Goal: Task Accomplishment & Management: Manage account settings

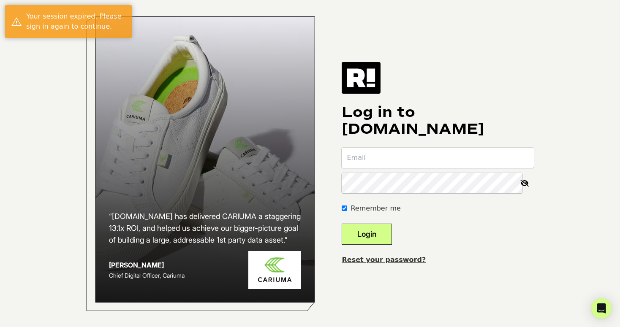
click at [367, 157] on input "email" at bounding box center [438, 158] width 192 height 20
type input "[PERSON_NAME][EMAIL_ADDRESS][DOMAIN_NAME]"
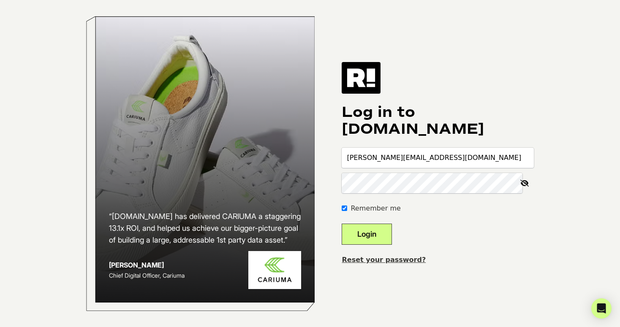
click at [342, 224] on button "Login" at bounding box center [367, 234] width 50 height 21
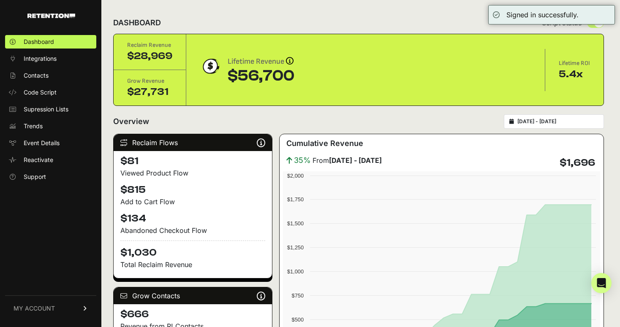
click at [567, 119] on input "[DATE] - [DATE]" at bounding box center [557, 121] width 81 height 7
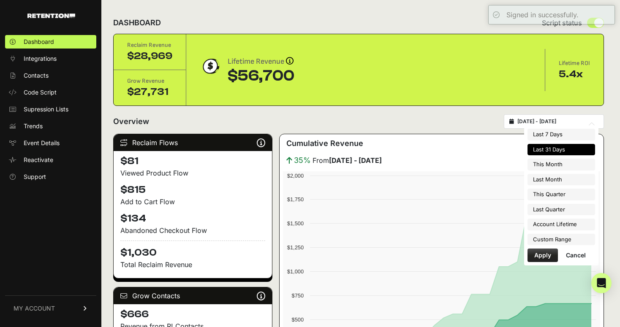
click at [551, 148] on li "Last 31 Days" at bounding box center [562, 150] width 68 height 12
click at [557, 123] on input "[DATE] - [DATE]" at bounding box center [557, 121] width 81 height 7
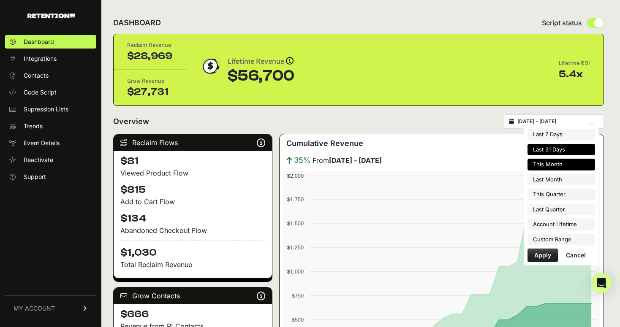
click at [546, 163] on li "This Month" at bounding box center [562, 165] width 68 height 12
type input "[DATE] - [DATE]"
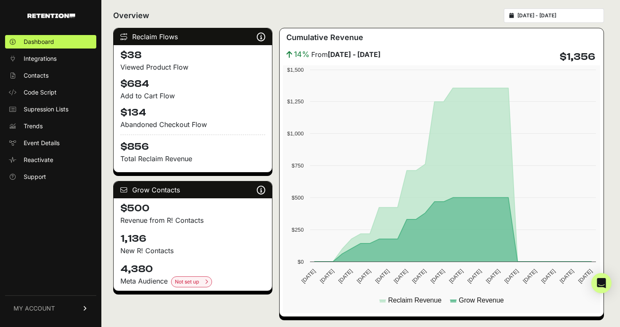
scroll to position [105, 0]
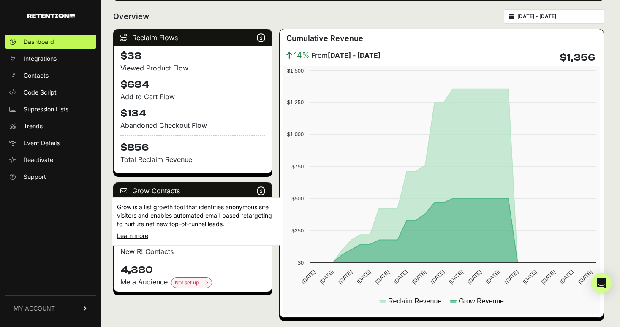
click at [261, 191] on icon at bounding box center [261, 191] width 8 height 0
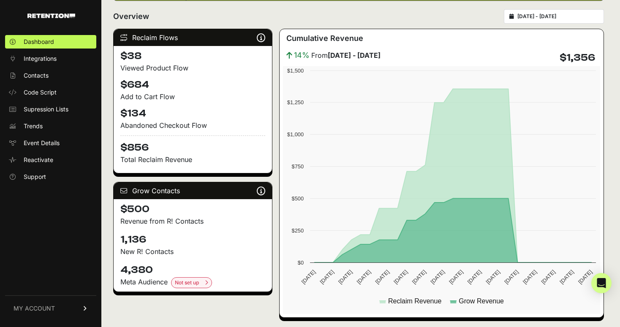
click at [552, 18] on input "[DATE] - [DATE]" at bounding box center [557, 16] width 81 height 7
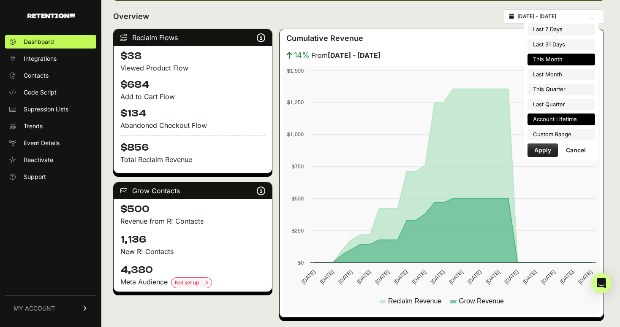
click at [549, 120] on li "Account Lifetime" at bounding box center [562, 120] width 68 height 12
type input "2023-10-26 - 2025-08-21"
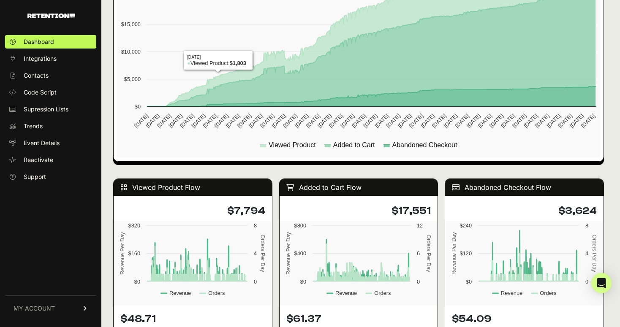
scroll to position [720, 0]
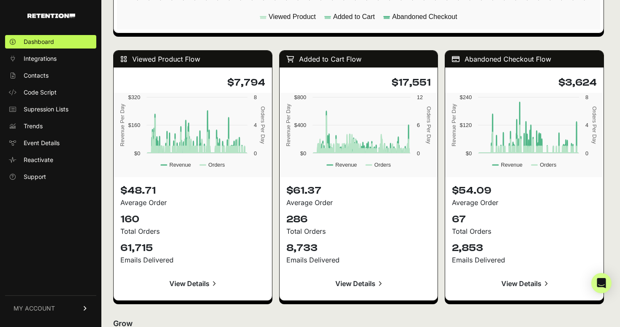
click at [80, 308] on link "MY ACCOUNT" at bounding box center [50, 309] width 91 height 26
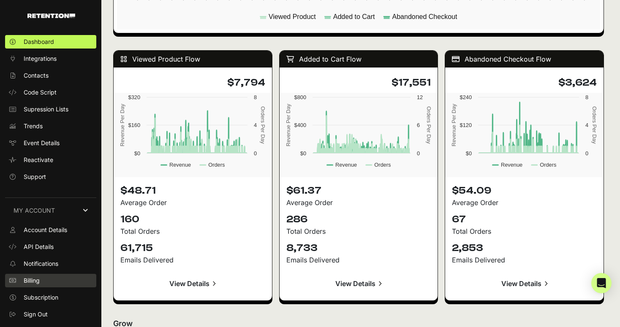
click at [40, 278] on span "Billing" at bounding box center [32, 281] width 16 height 8
